Goal: Task Accomplishment & Management: Manage account settings

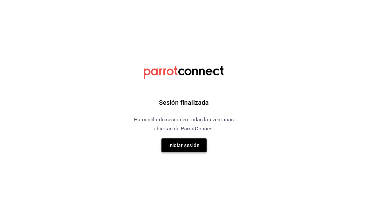
click at [195, 146] on font "Iniciar sesión" at bounding box center [184, 146] width 31 height 6
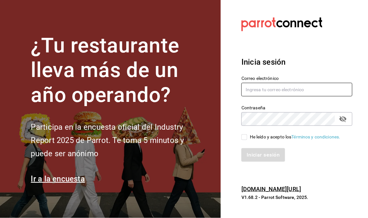
type input "administracion@restaurantelatino.com"
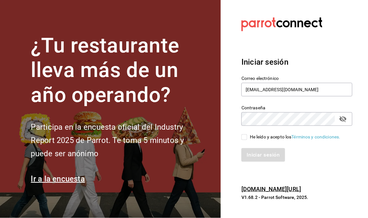
click at [244, 136] on input "He leído y acepto los Términos y condiciones." at bounding box center [245, 137] width 6 height 6
checkbox input "true"
click at [256, 159] on button "Iniciar sesión" at bounding box center [264, 155] width 44 height 14
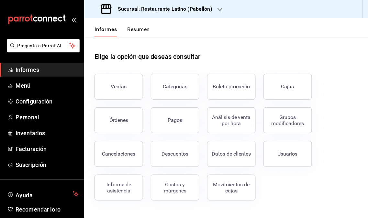
click at [218, 8] on icon "button" at bounding box center [220, 9] width 5 height 3
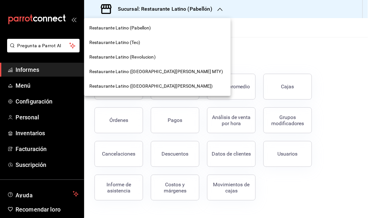
click at [152, 62] on div "Restaurante Latino (Revolucion)" at bounding box center [157, 57] width 147 height 15
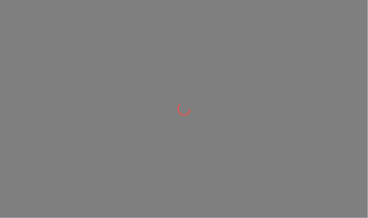
click at [149, 60] on div at bounding box center [184, 109] width 368 height 218
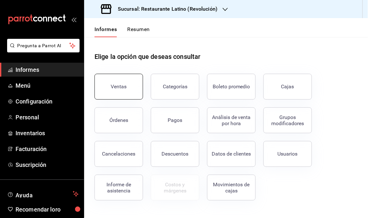
click at [127, 93] on button "Ventas" at bounding box center [119, 87] width 49 height 26
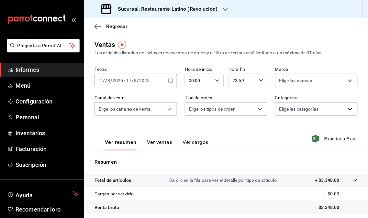
click at [224, 11] on icon "button" at bounding box center [225, 9] width 5 height 5
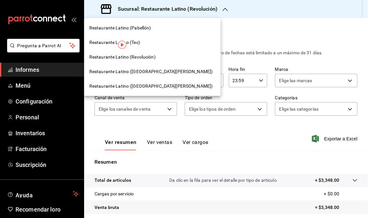
click at [145, 72] on font "Restaurante Latino ([GEOGRAPHIC_DATA][PERSON_NAME])" at bounding box center [151, 71] width 124 height 5
